Goal: Understand site structure: Understand site structure

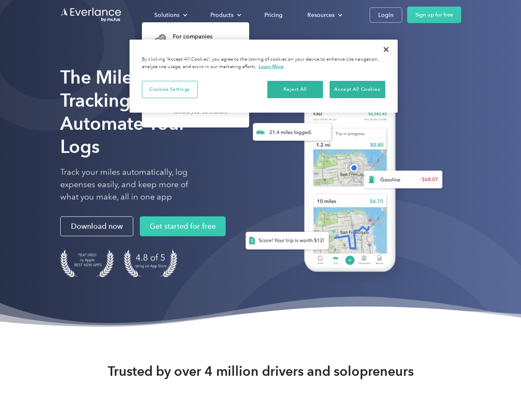
click at [170, 15] on div "Solutions" at bounding box center [166, 15] width 25 height 10
click at [225, 15] on div "Products" at bounding box center [221, 15] width 23 height 10
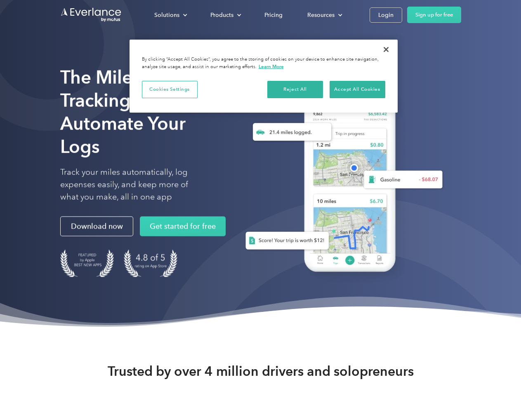
click at [324, 15] on div "Resources" at bounding box center [320, 15] width 27 height 10
click at [169, 89] on button "Cookies Settings" at bounding box center [170, 89] width 56 height 17
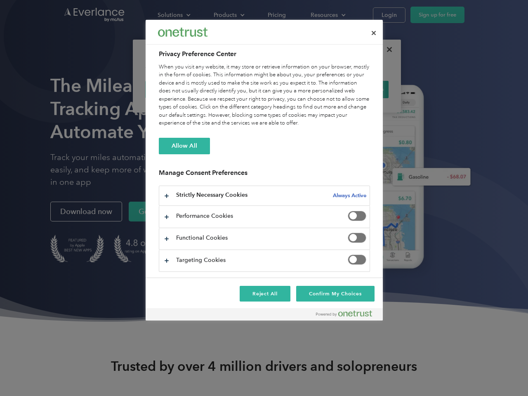
click at [295, 89] on div "When you visit any website, it may store or retrieve information on your browse…" at bounding box center [264, 95] width 211 height 64
click at [357, 89] on div "When you visit any website, it may store or retrieve information on your browse…" at bounding box center [264, 95] width 211 height 64
click at [386, 49] on div at bounding box center [264, 198] width 528 height 396
